Goal: Task Accomplishment & Management: Complete application form

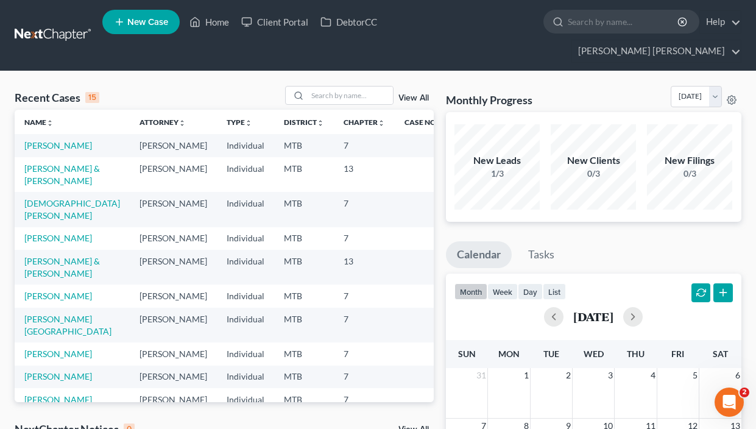
click at [128, 15] on link "New Case" at bounding box center [140, 22] width 77 height 24
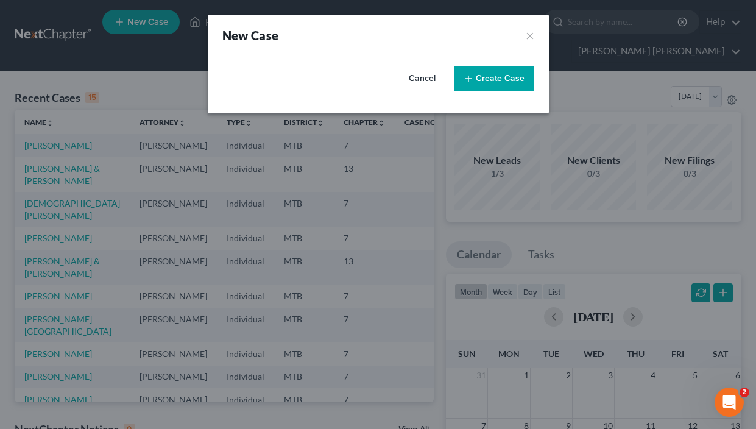
select select "47"
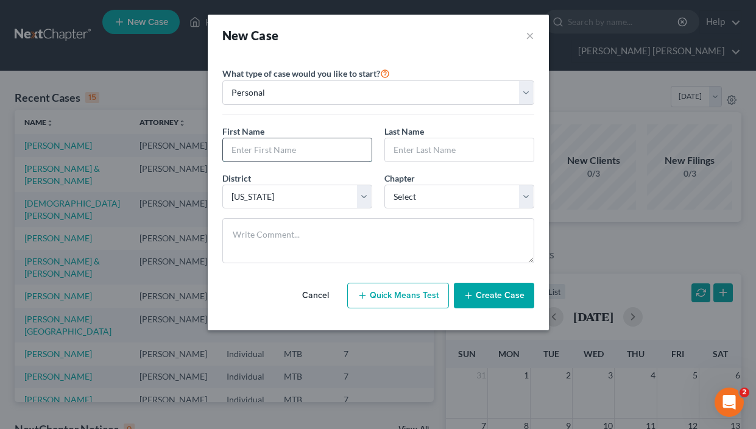
click at [280, 150] on input "text" at bounding box center [297, 149] width 149 height 23
type input "[PERSON_NAME]"
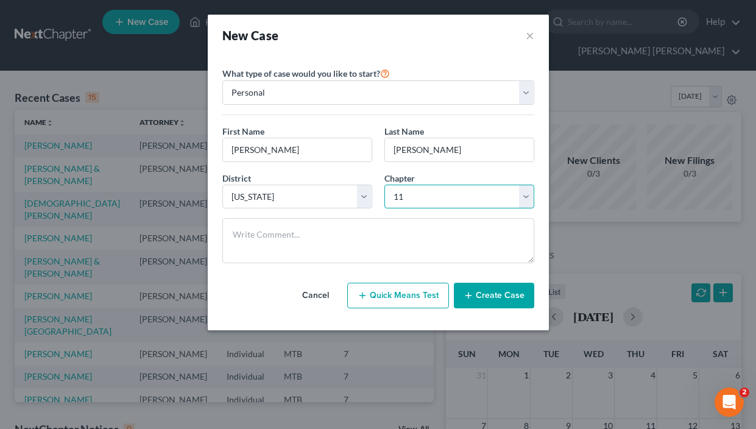
select select "3"
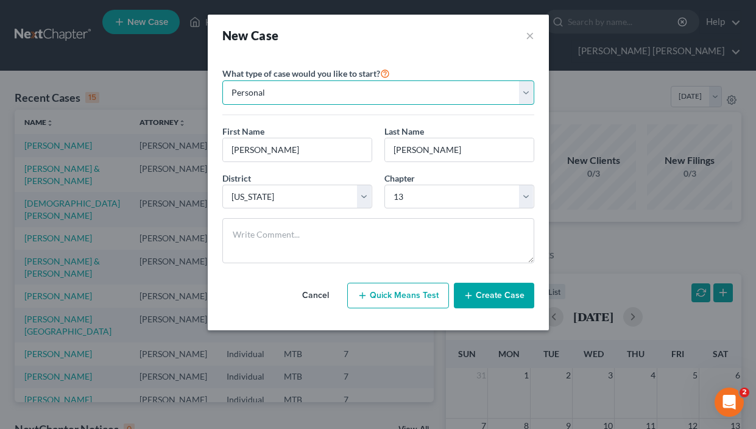
click at [419, 90] on select "Personal Business" at bounding box center [378, 92] width 312 height 24
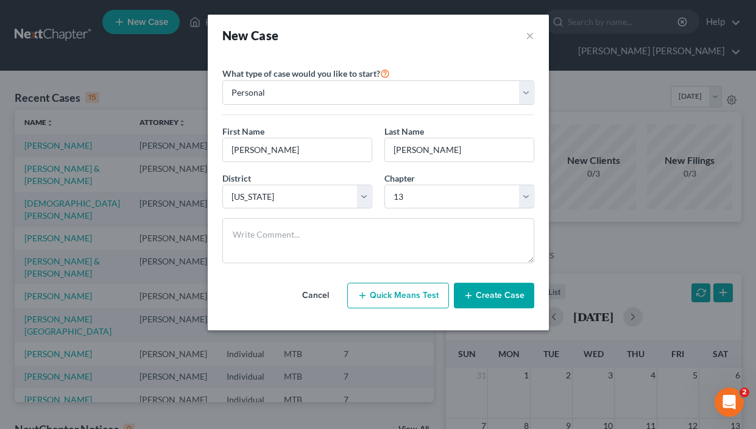
click at [489, 43] on div "New Case ×" at bounding box center [378, 35] width 312 height 17
click at [492, 296] on button "Create Case" at bounding box center [494, 296] width 80 height 26
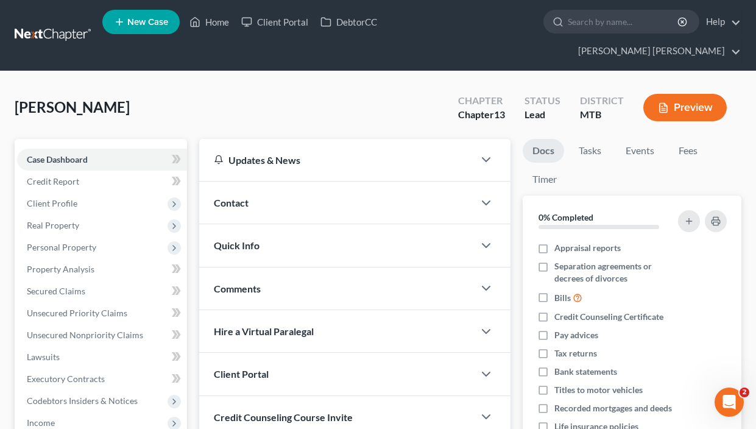
click at [333, 375] on div "Client Portal" at bounding box center [336, 374] width 275 height 42
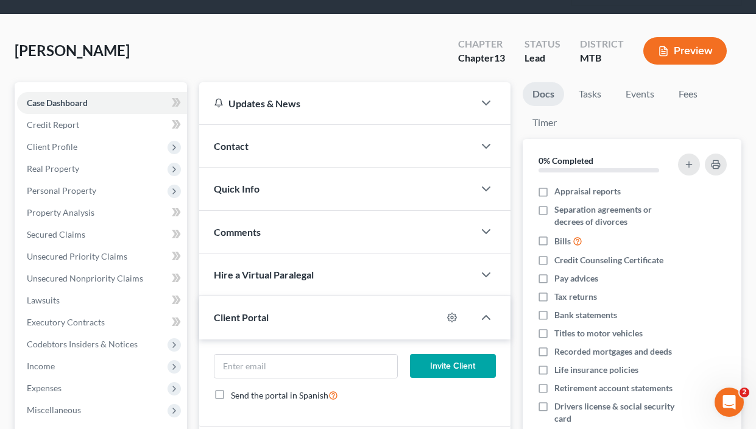
scroll to position [77, 0]
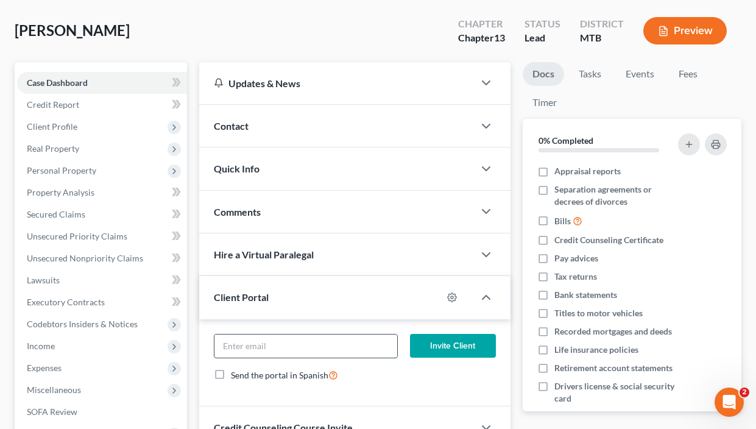
click at [327, 336] on input "email" at bounding box center [305, 345] width 183 height 23
paste input "mailto:[EMAIL_ADDRESS][DOMAIN_NAME]"
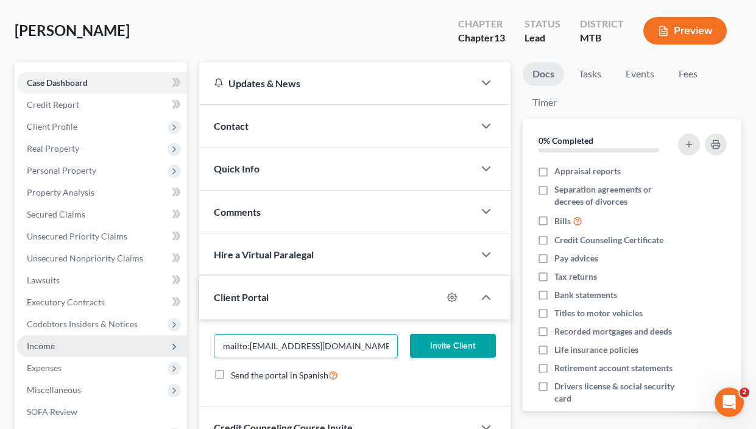
drag, startPoint x: 249, startPoint y: 345, endPoint x: 146, endPoint y: 343, distance: 103.6
click at [146, 343] on div "Petition Navigation Case Dashboard Payments Invoices Payments Payments Credit R…" at bounding box center [378, 315] width 739 height 506
type input "[EMAIL_ADDRESS][DOMAIN_NAME]"
click at [468, 351] on button "Invite Client" at bounding box center [453, 346] width 86 height 24
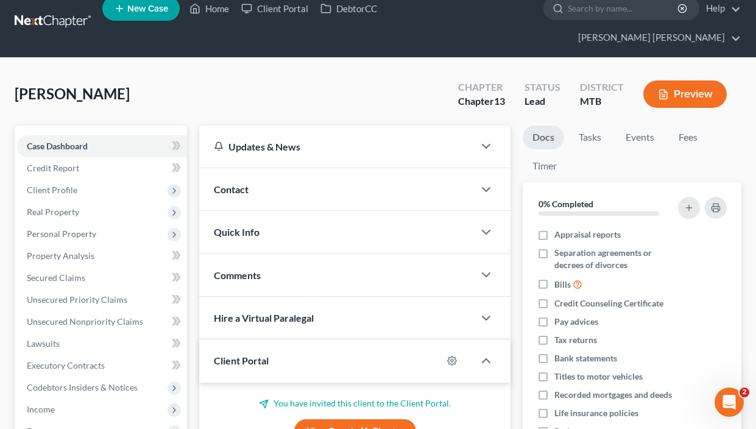
scroll to position [12, 0]
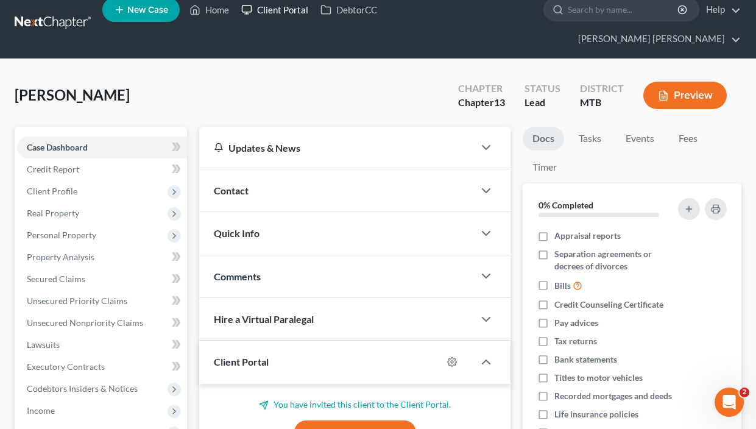
click at [289, 20] on link "Client Portal" at bounding box center [274, 10] width 79 height 22
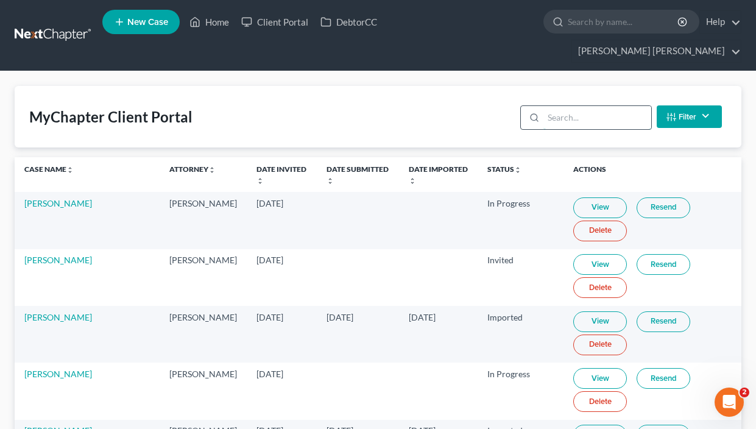
click at [592, 111] on input "search" at bounding box center [597, 117] width 108 height 23
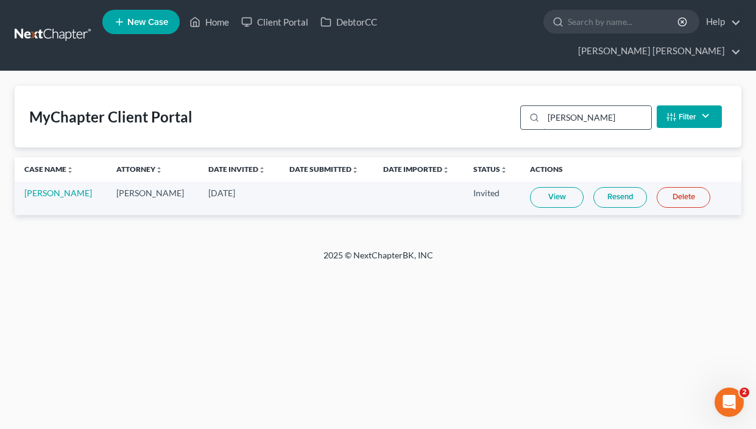
type input "[PERSON_NAME]"
click at [559, 196] on link "View" at bounding box center [557, 197] width 54 height 21
click at [51, 193] on link "[PERSON_NAME]" at bounding box center [58, 193] width 68 height 10
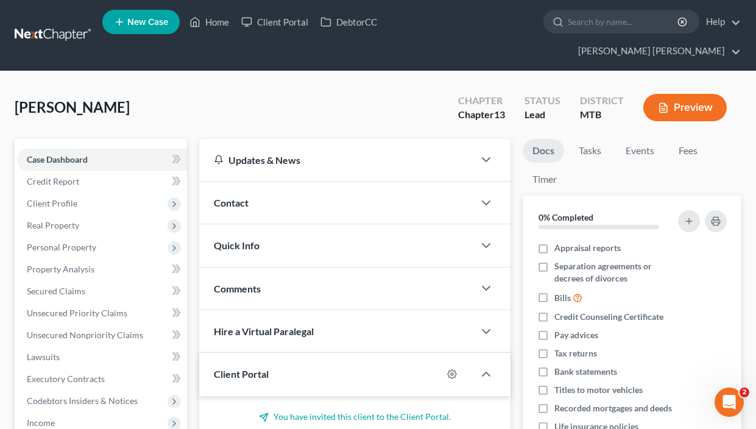
scroll to position [211, 0]
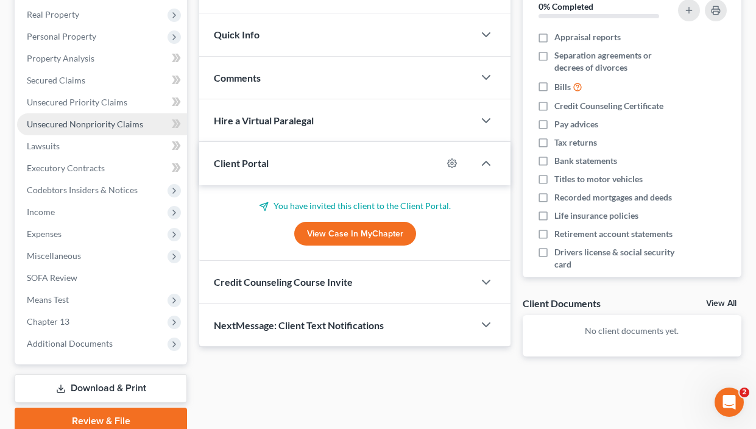
click at [101, 123] on span "Unsecured Nonpriority Claims" at bounding box center [85, 124] width 116 height 10
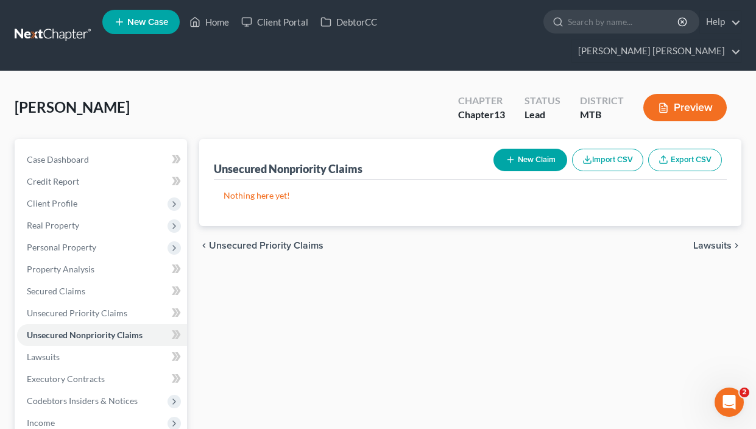
click at [533, 163] on button "New Claim" at bounding box center [530, 160] width 74 height 23
select select "0"
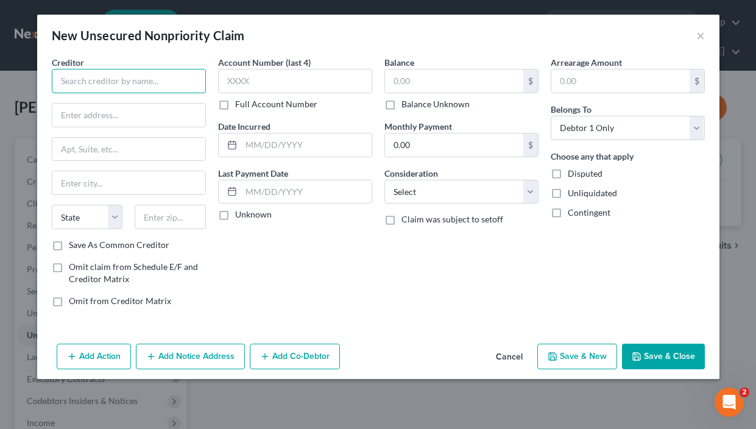
click at [104, 71] on input "text" at bounding box center [129, 81] width 154 height 24
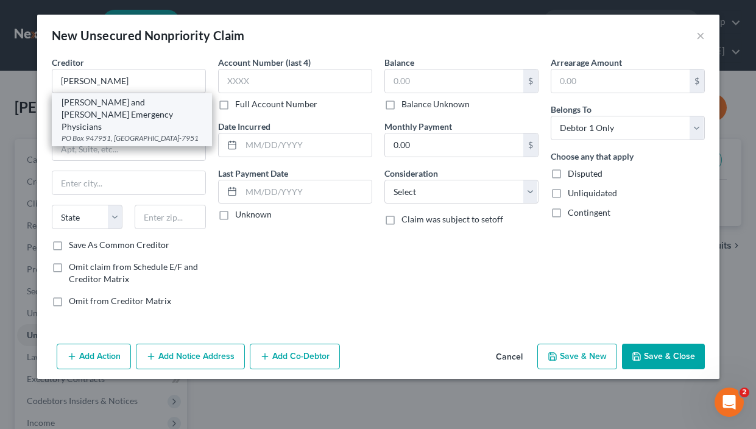
click at [149, 109] on div "[PERSON_NAME] and [PERSON_NAME] Emergency Physicians" at bounding box center [132, 114] width 141 height 37
type input "[PERSON_NAME] and [PERSON_NAME] Emergency Physicians"
type input "PO Box 947951"
type input "[GEOGRAPHIC_DATA]"
select select "10"
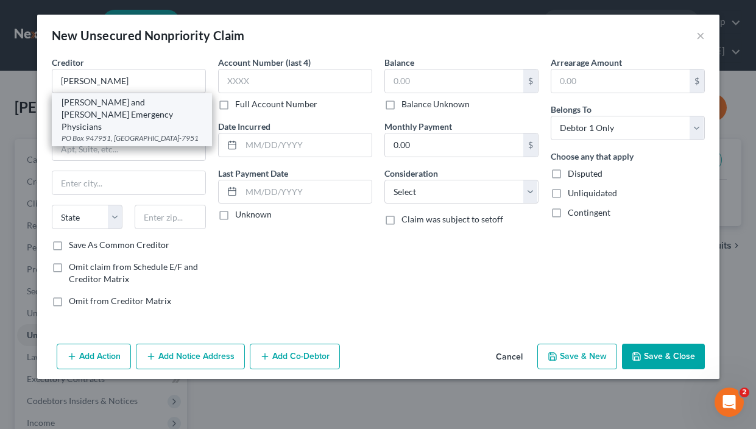
type input "30394-7951"
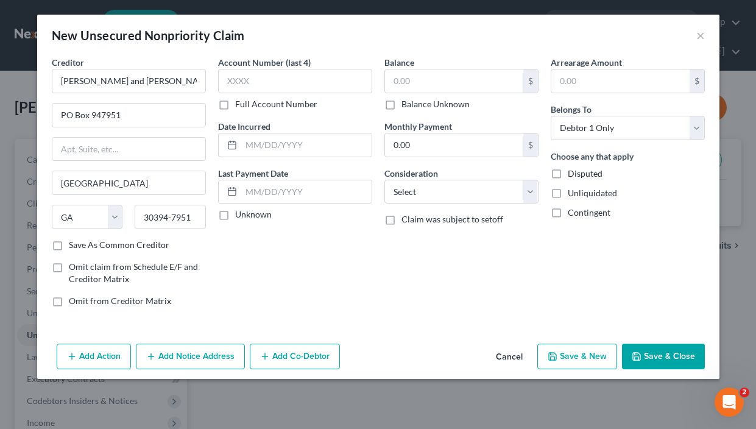
click at [667, 361] on button "Save & Close" at bounding box center [663, 357] width 83 height 26
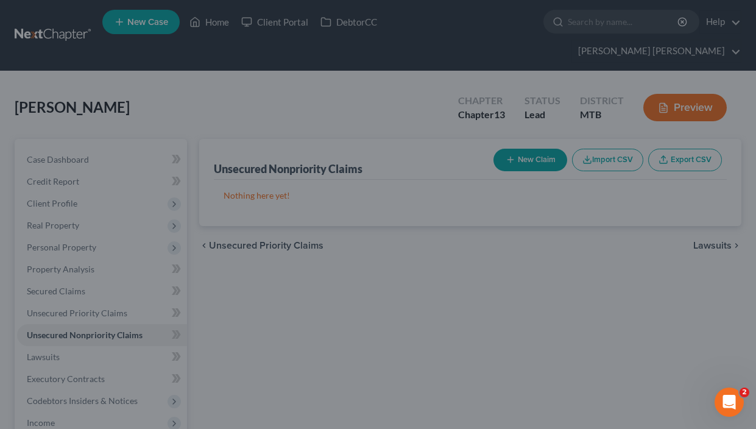
type input "0.00"
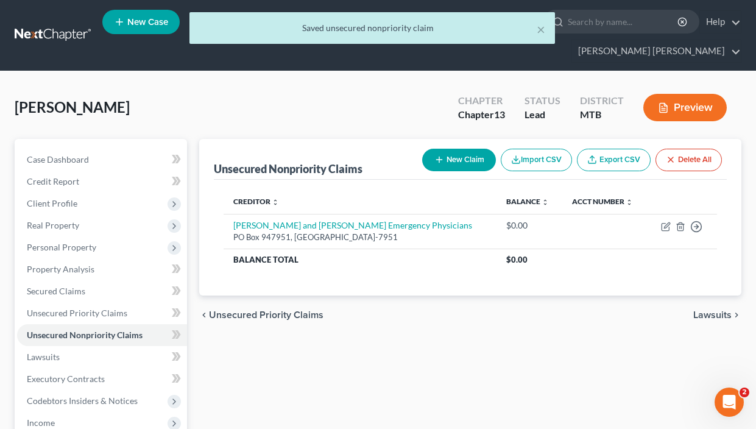
click at [457, 165] on button "New Claim" at bounding box center [459, 160] width 74 height 23
select select "0"
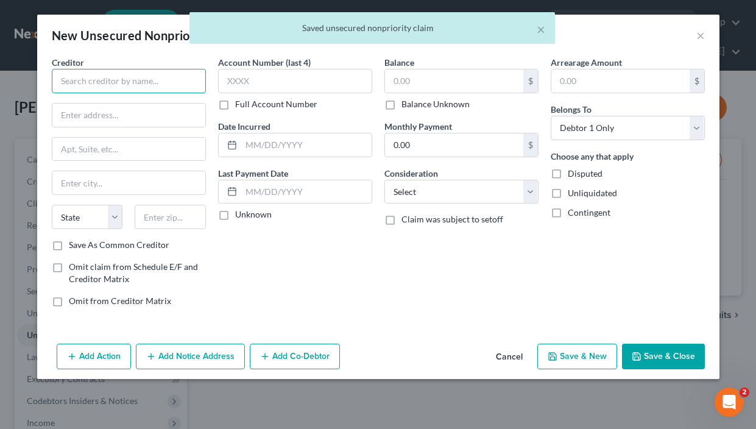
click at [147, 80] on input "text" at bounding box center [129, 81] width 154 height 24
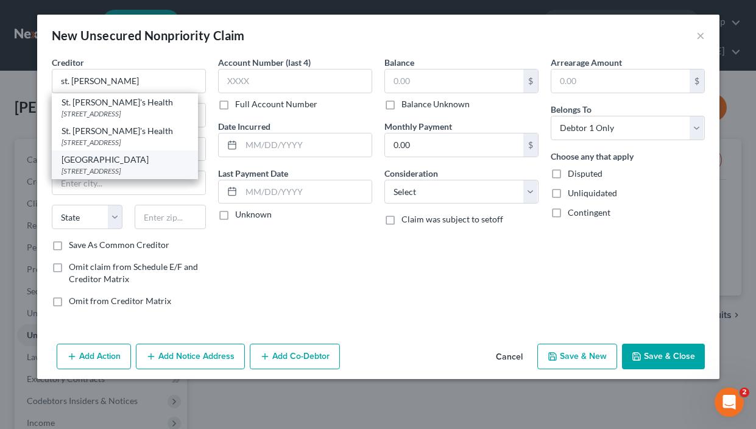
click at [127, 169] on div "[STREET_ADDRESS]" at bounding box center [125, 171] width 127 height 10
type input "[GEOGRAPHIC_DATA]"
type input "[STREET_ADDRESS]"
type input "[PERSON_NAME]"
select select "27"
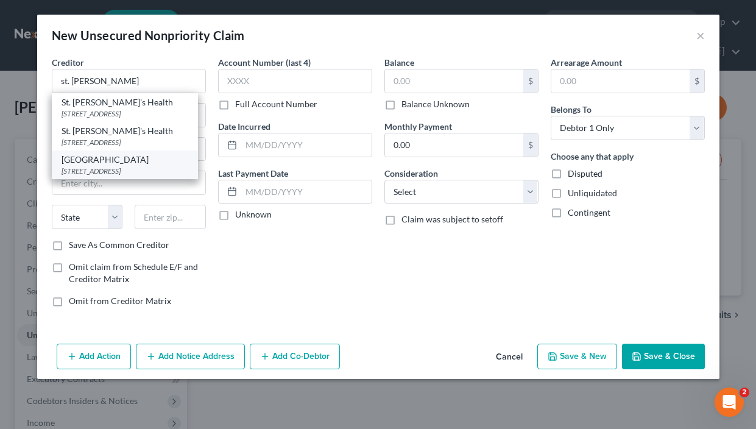
type input "59601"
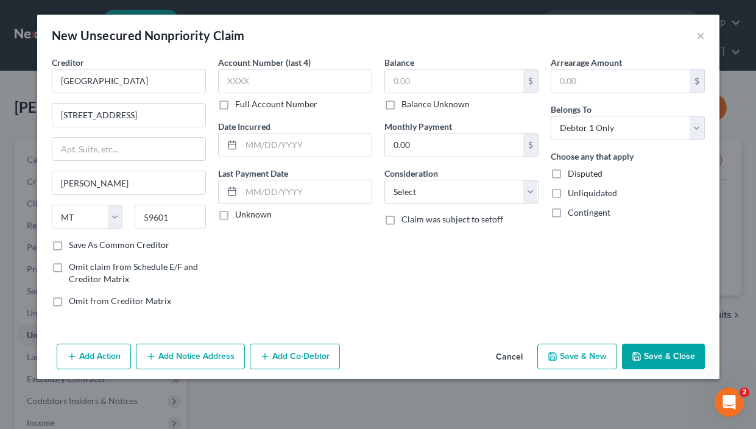
click at [672, 350] on button "Save & Close" at bounding box center [663, 357] width 83 height 26
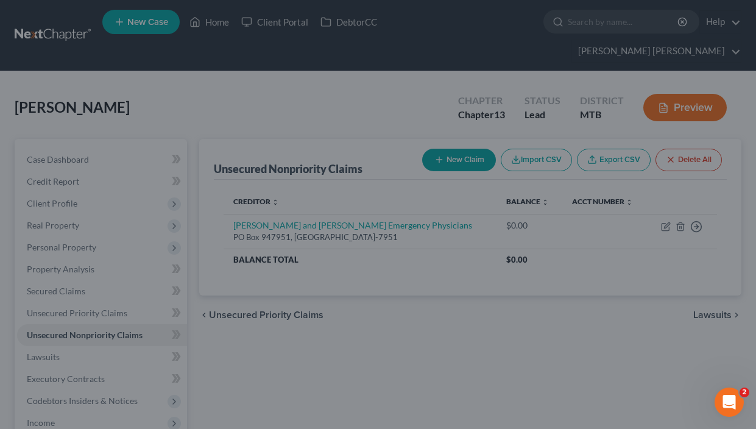
type input "0.00"
